Goal: Check status: Check status

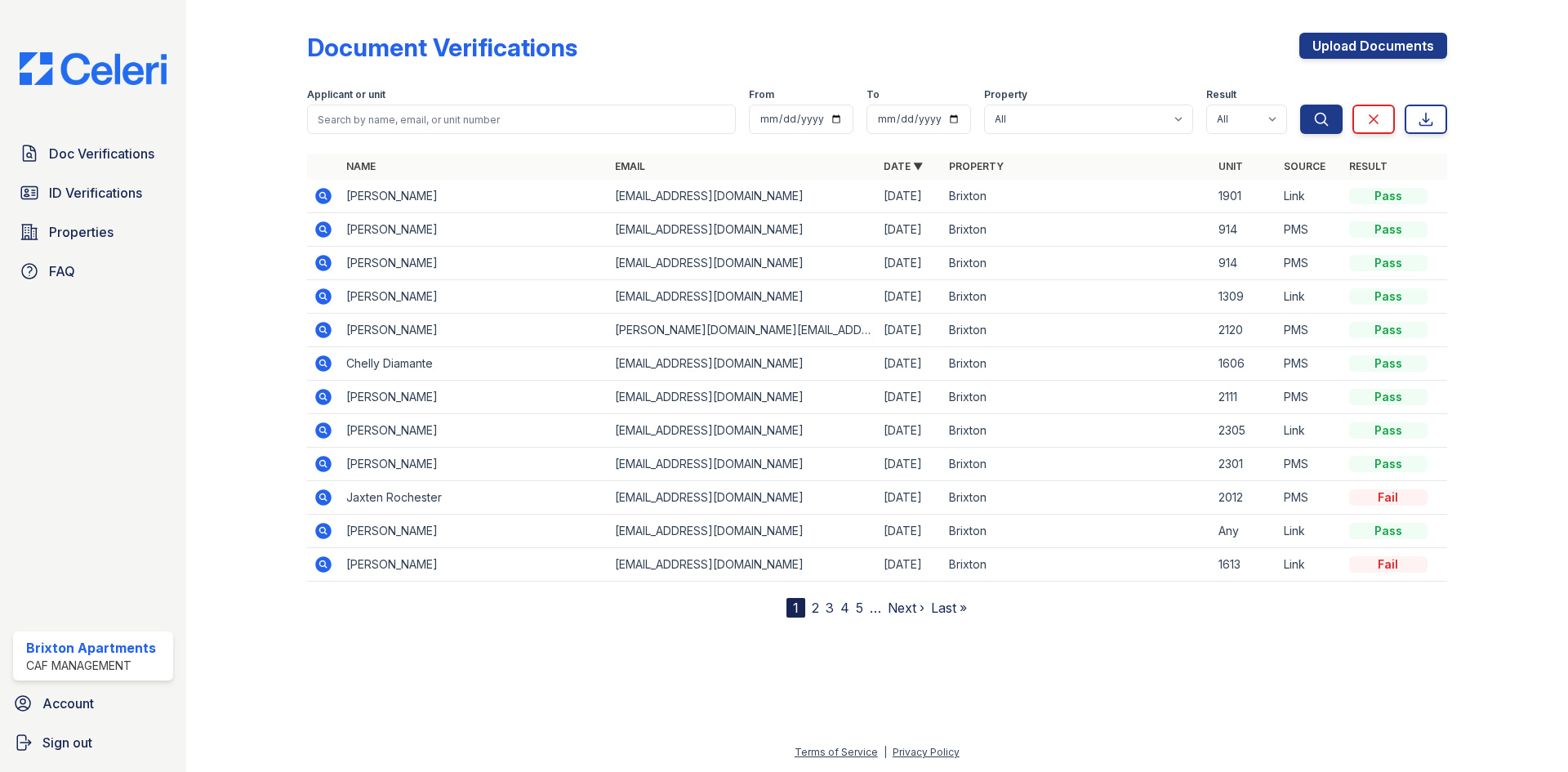
click at [332, 562] on icon at bounding box center [324, 564] width 19 height 19
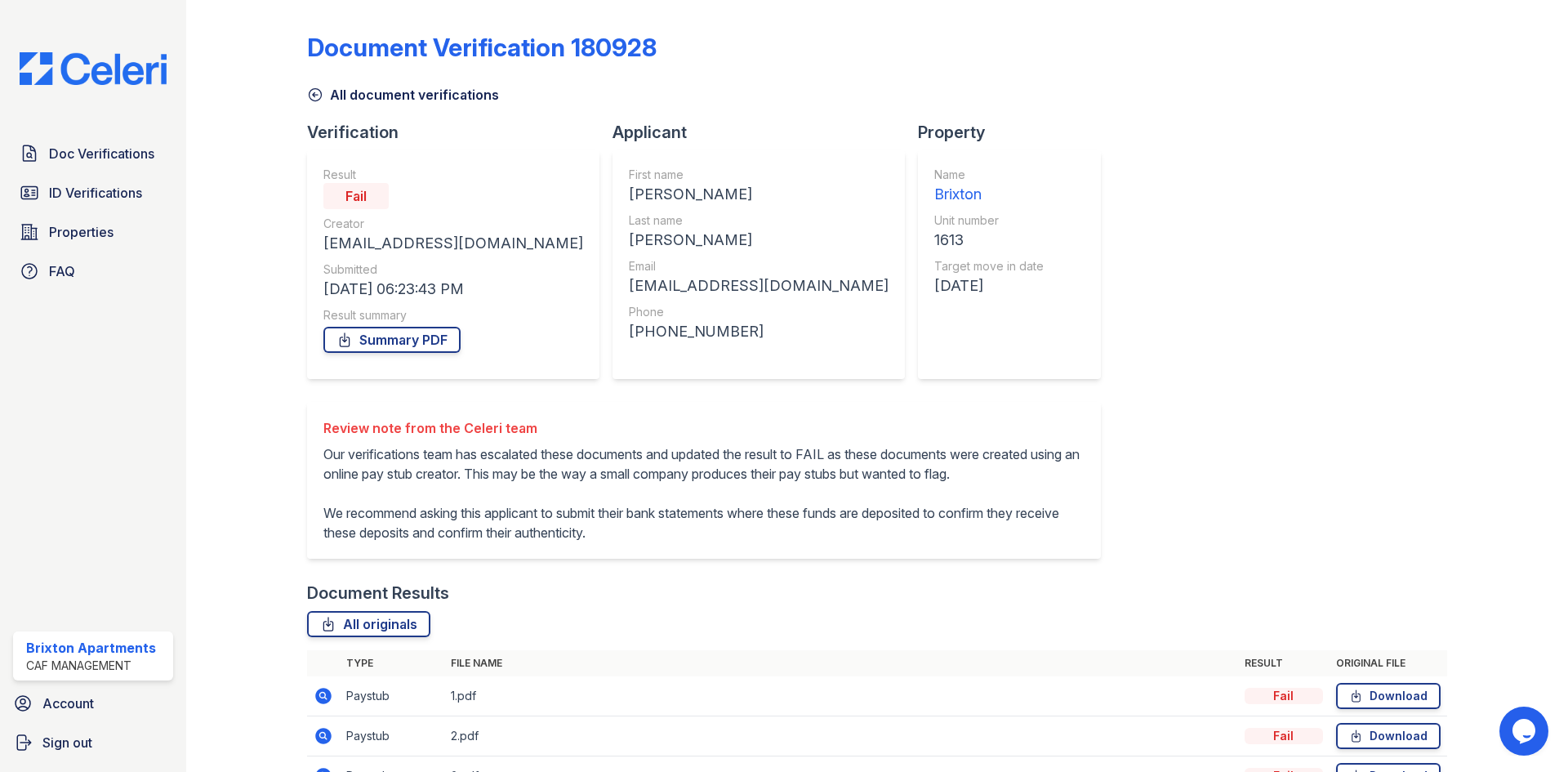
click at [312, 94] on icon at bounding box center [315, 94] width 17 height 17
